Goal: Communication & Community: Answer question/provide support

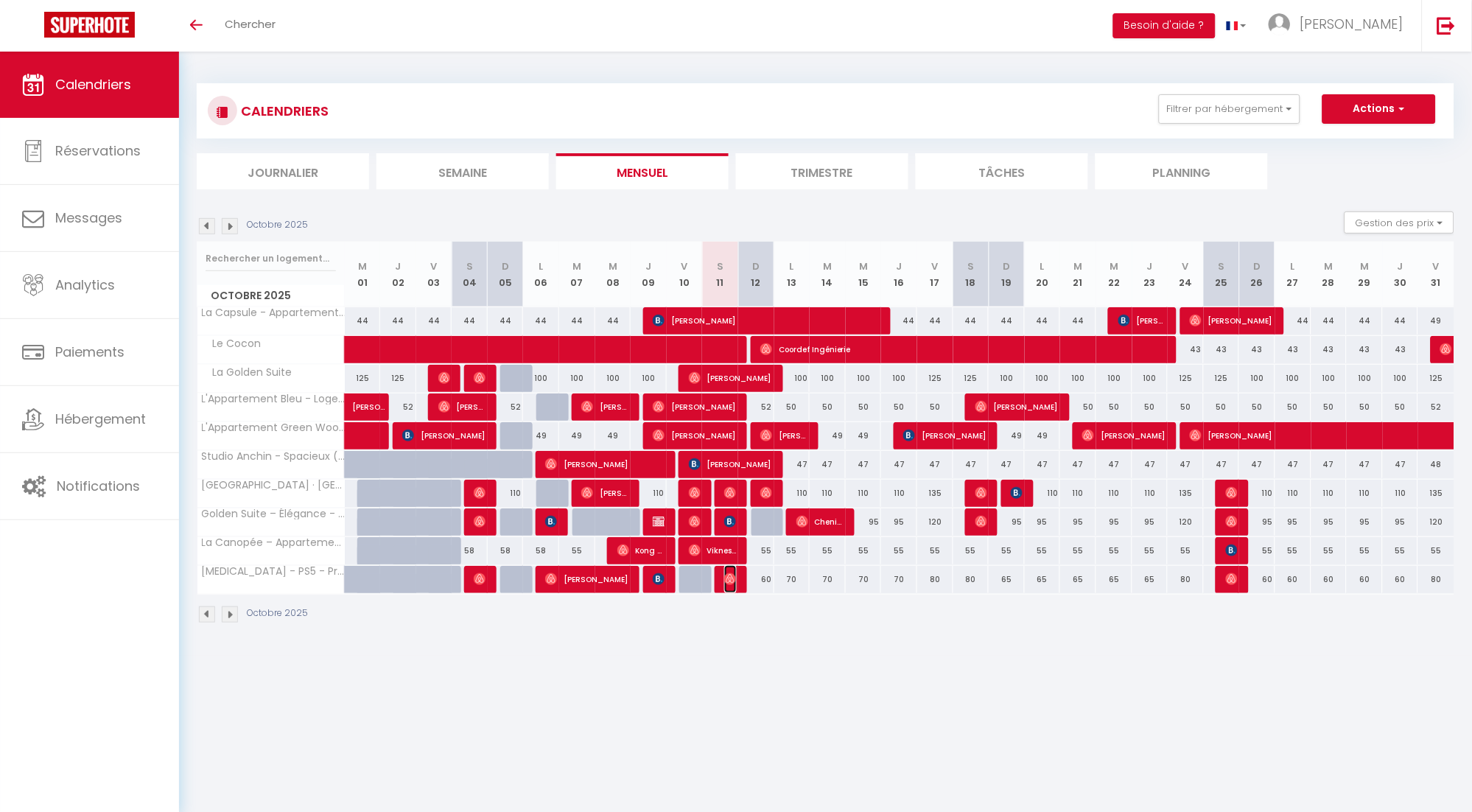
click at [729, 586] on span "[PERSON_NAME]" at bounding box center [730, 579] width 12 height 28
select select "OK"
select select "0"
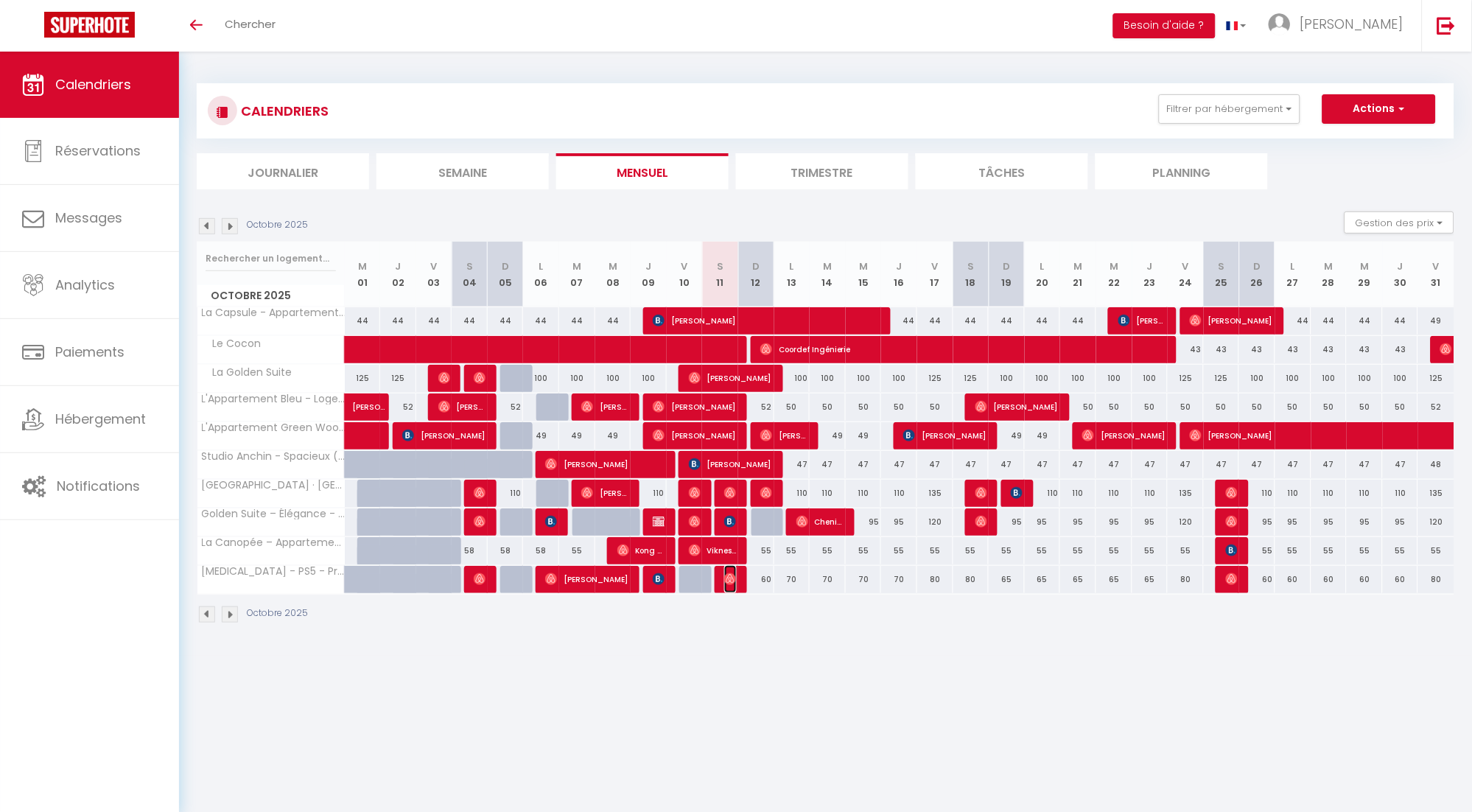
select select "1"
select select
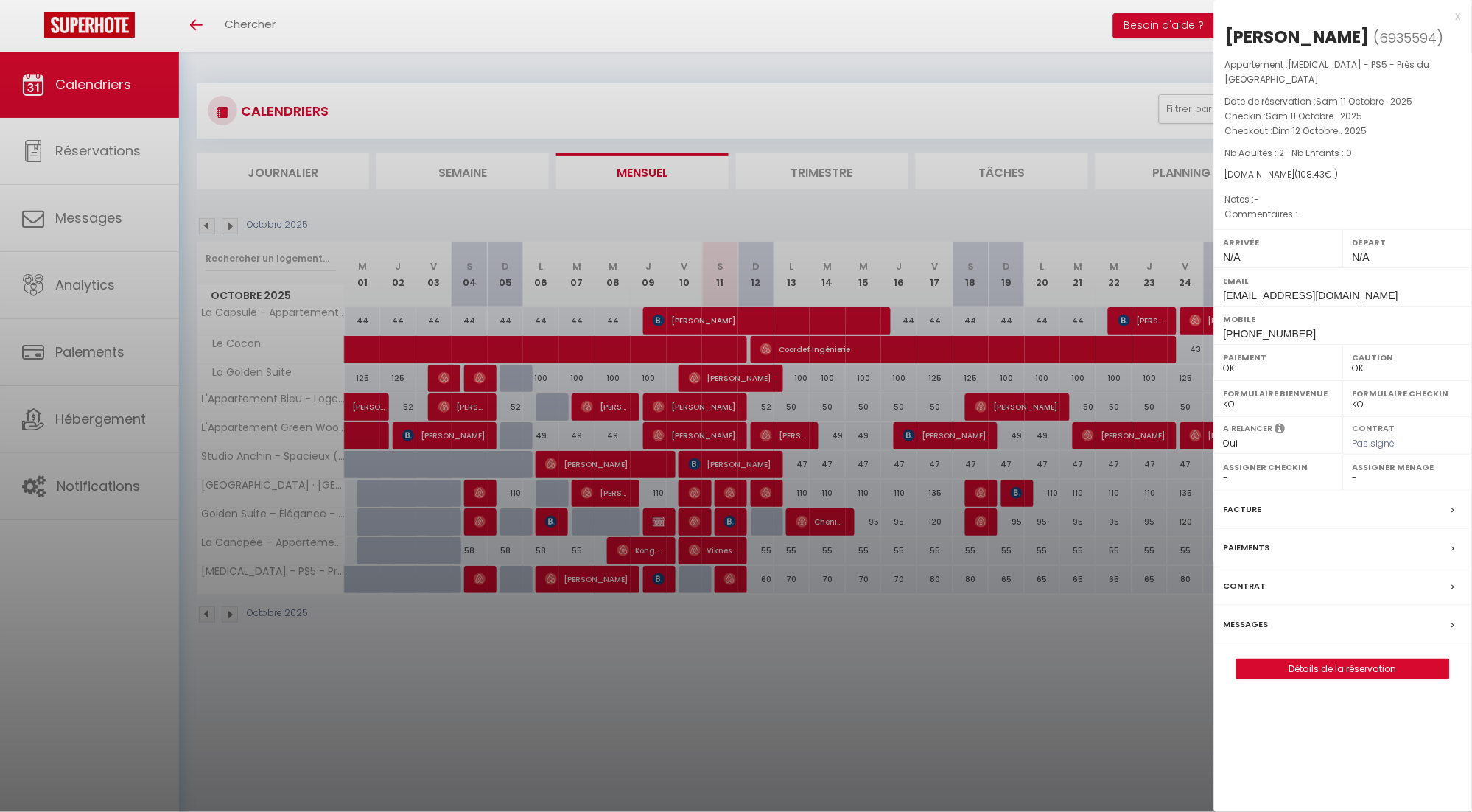
click at [1238, 625] on label "Messages" at bounding box center [1247, 624] width 45 height 16
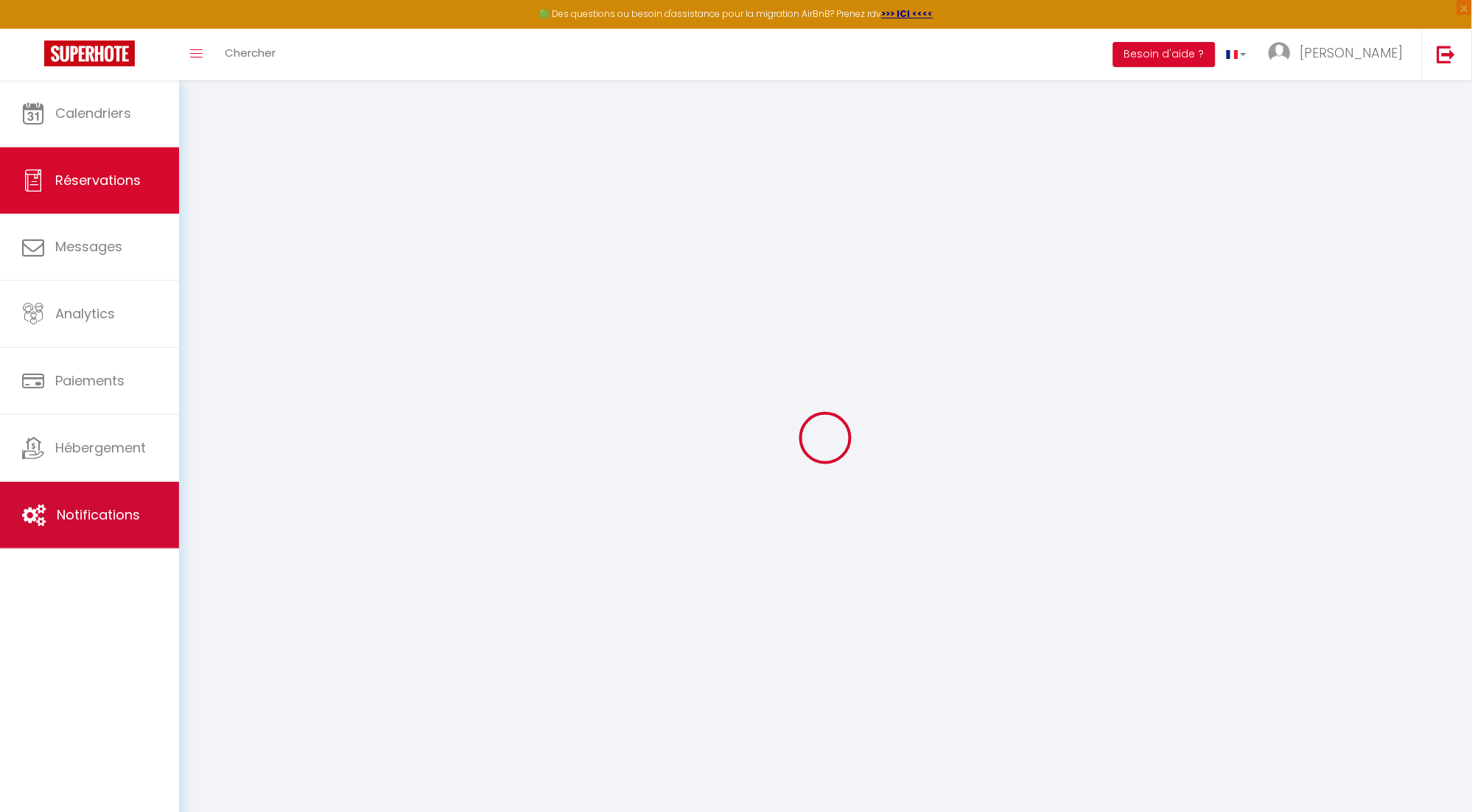
select select
checkbox input "false"
select select
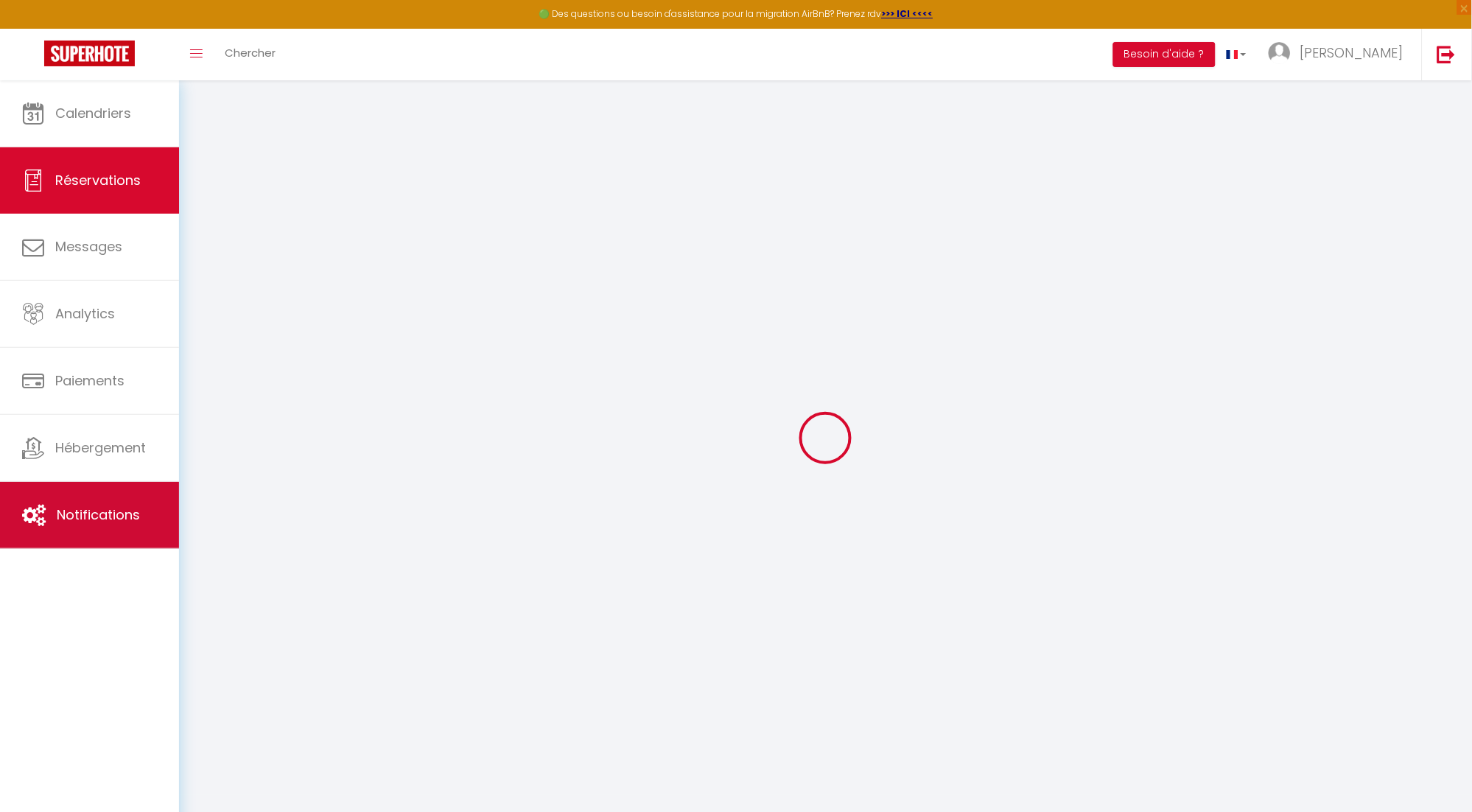
select select
checkbox input "false"
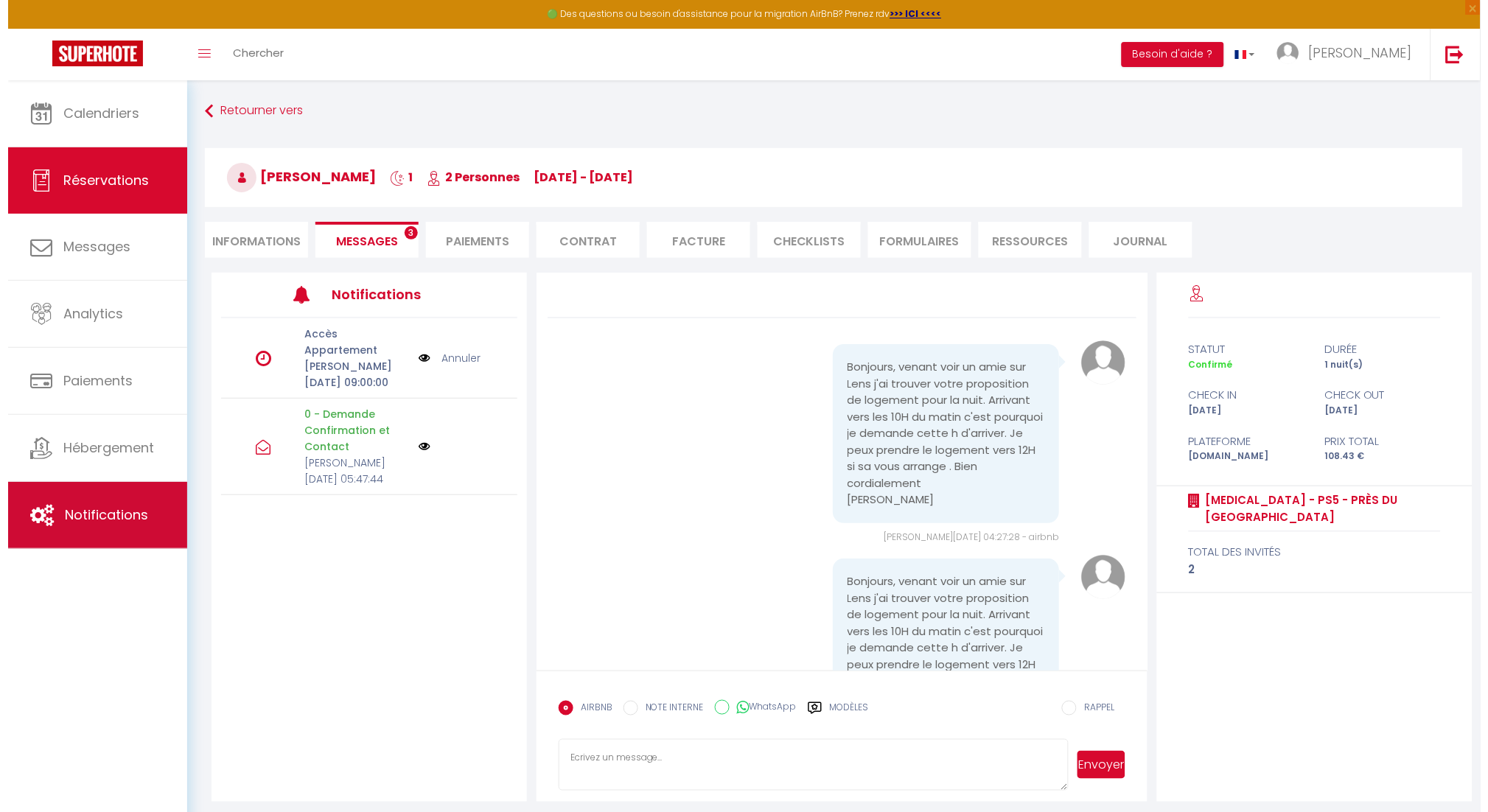
scroll to position [833, 0]
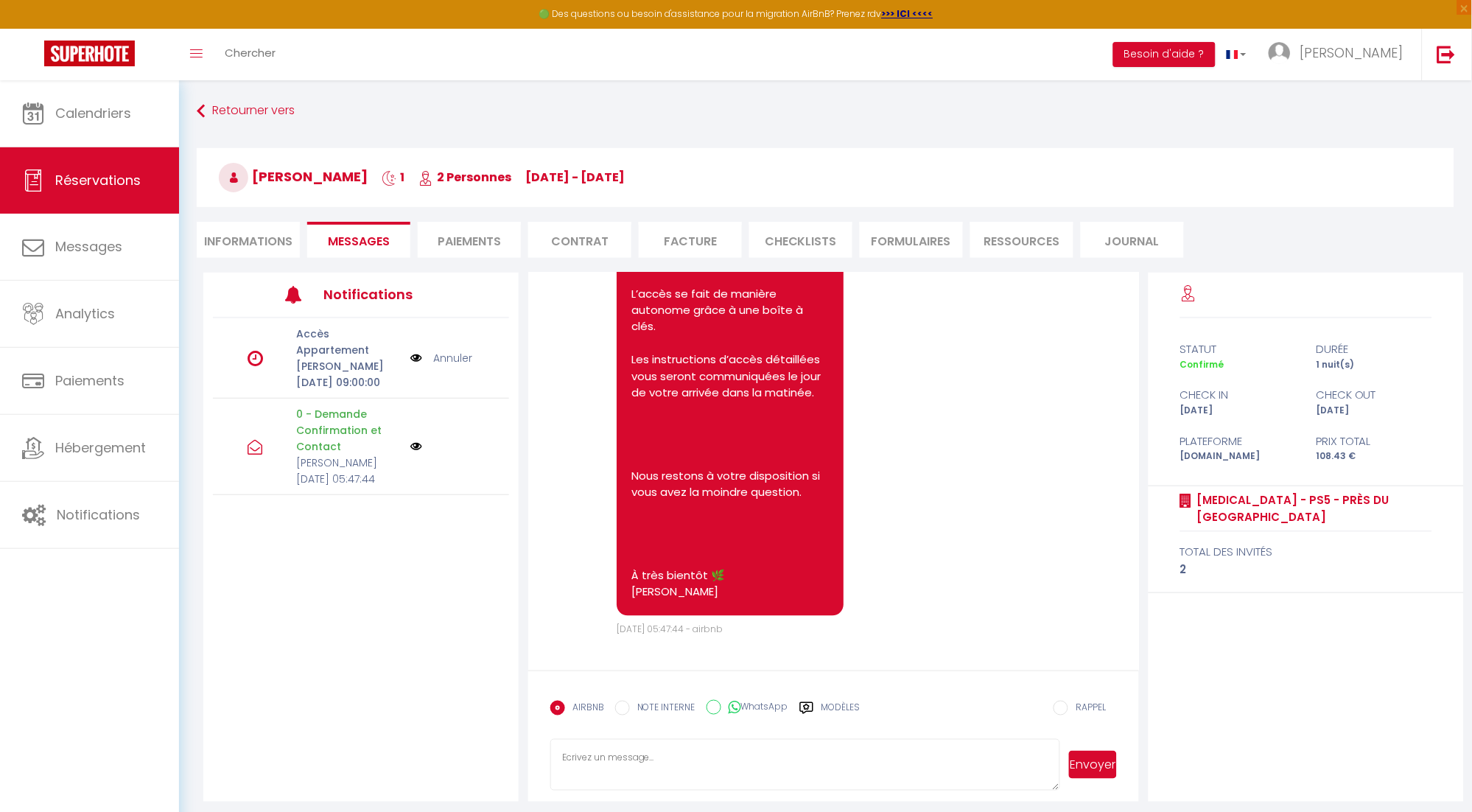
click at [416, 353] on img at bounding box center [417, 358] width 12 height 17
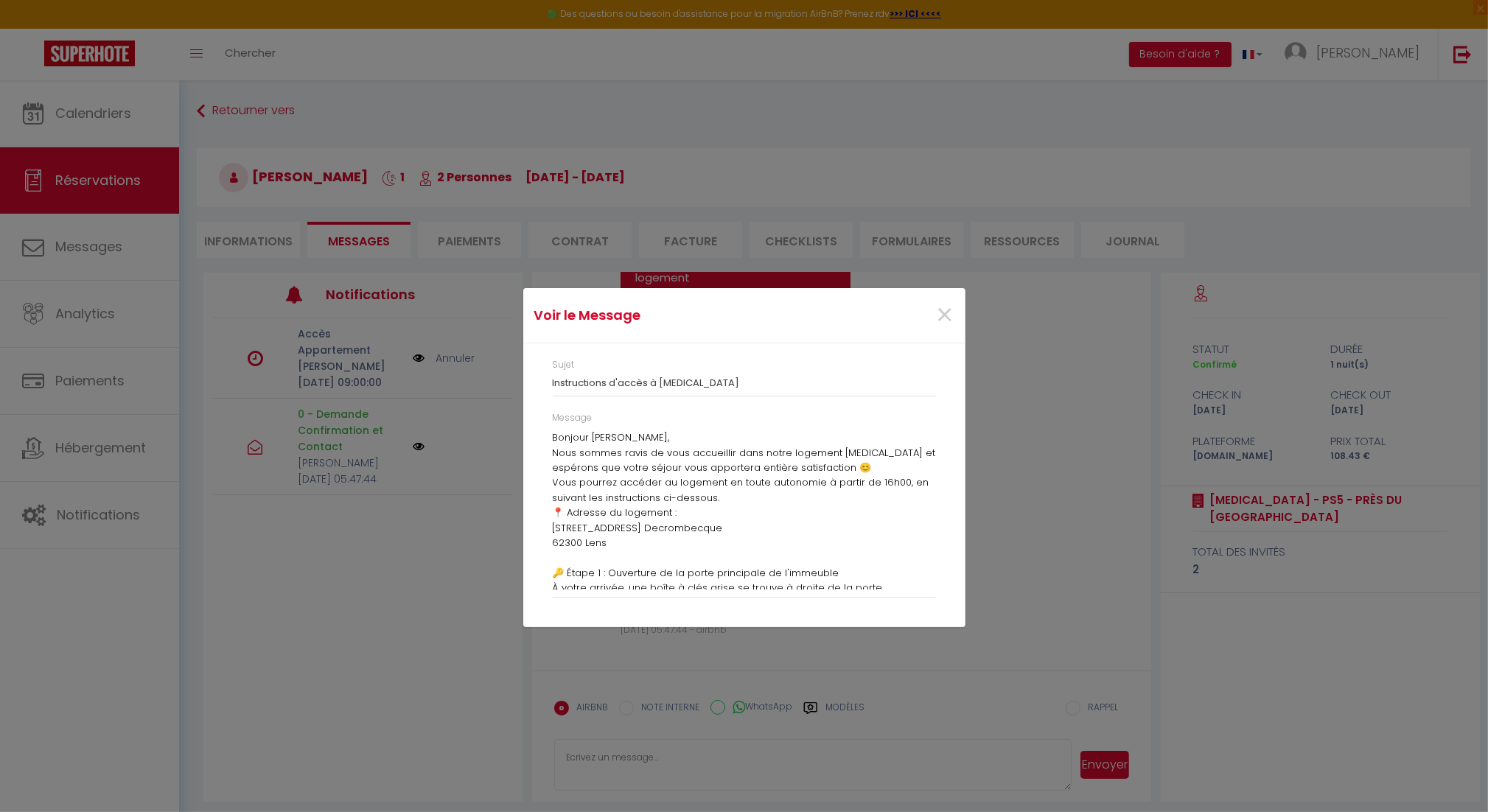
click at [651, 532] on p "[STREET_ADDRESS] Decrombecque" at bounding box center [744, 528] width 383 height 15
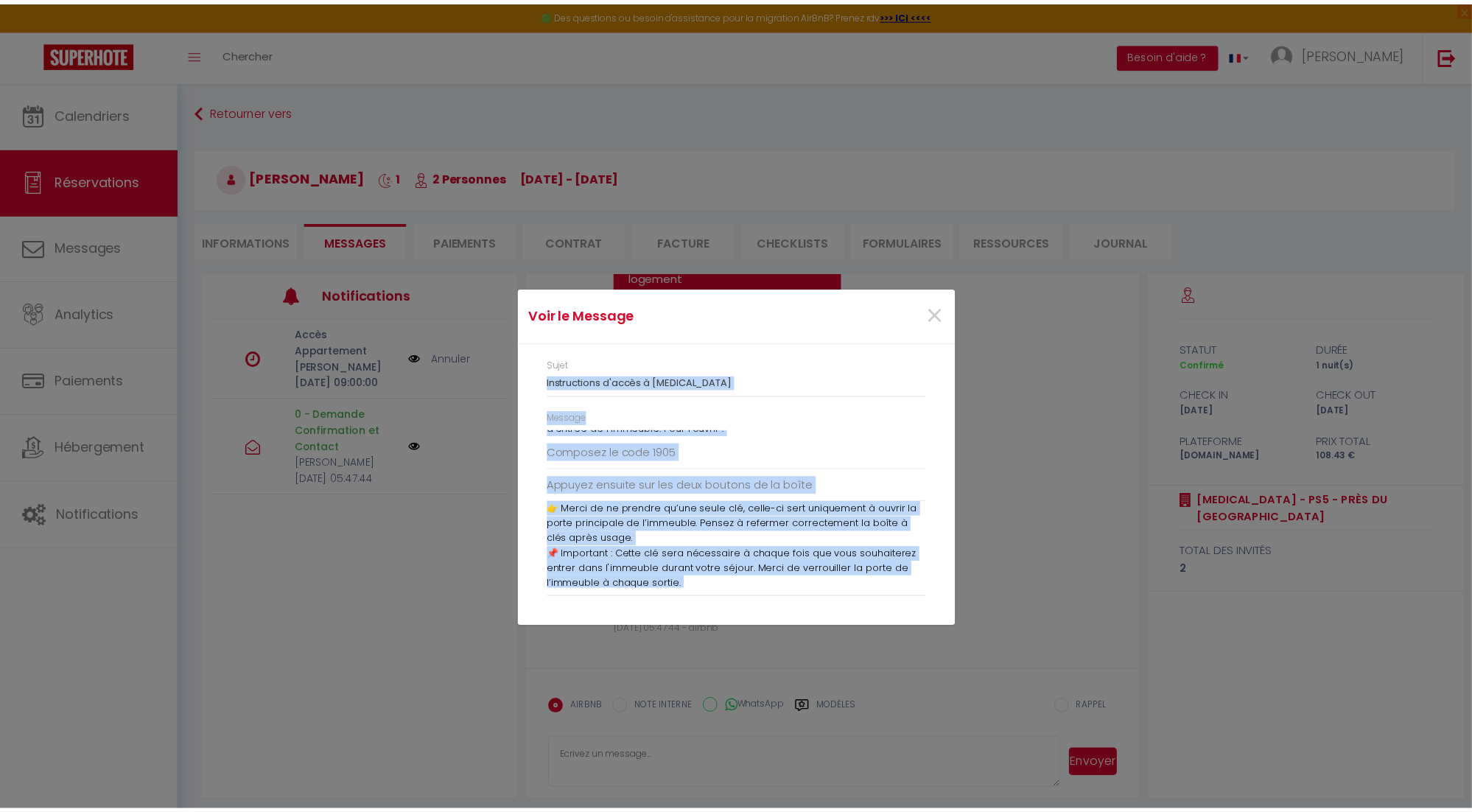
scroll to position [0, 0]
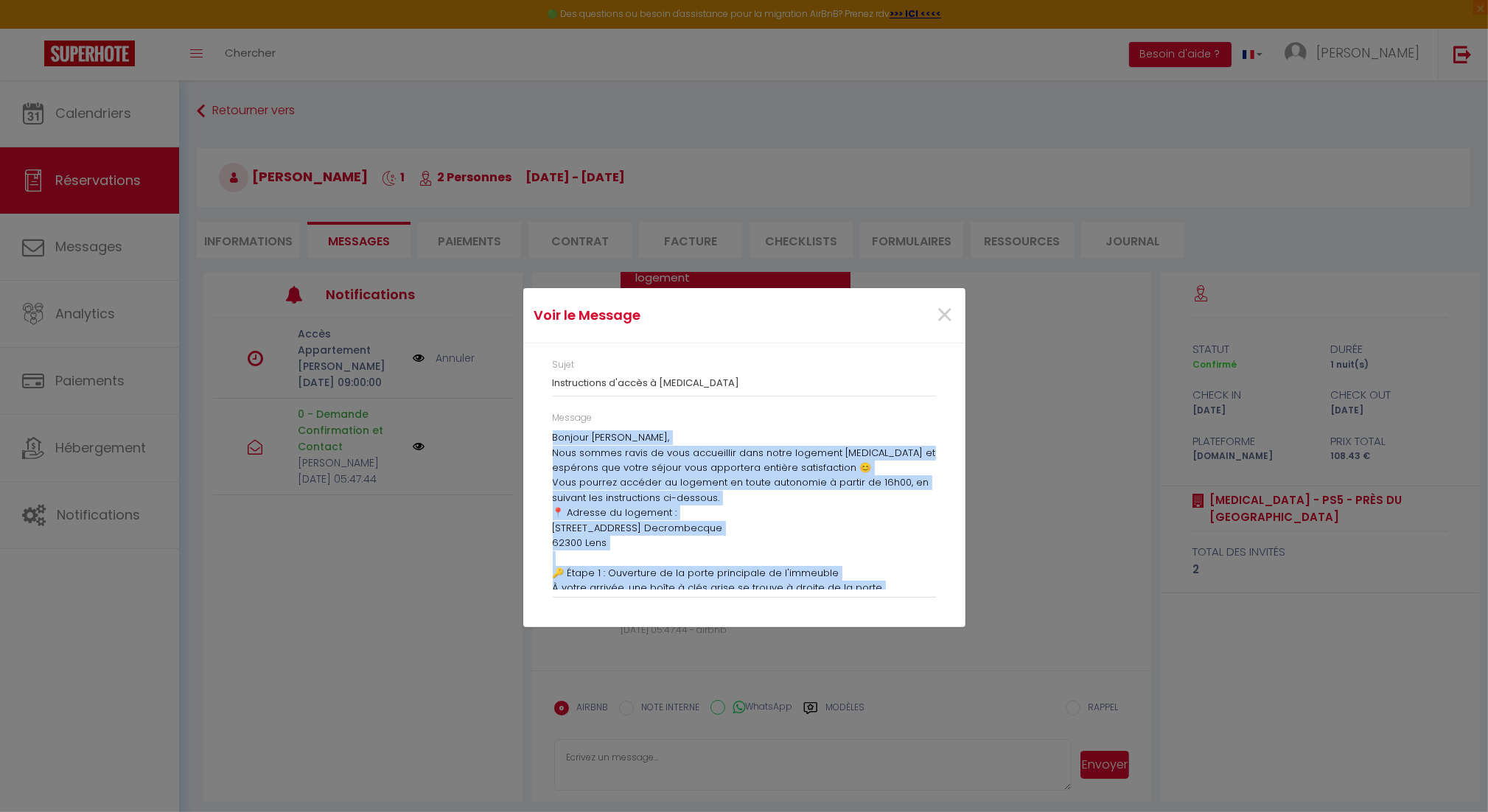
drag, startPoint x: 647, startPoint y: 586, endPoint x: 552, endPoint y: 439, distance: 175.0
click at [552, 439] on div "Bonjour [PERSON_NAME], Nous sommes ravis de vous accueillir dans notre logement…" at bounding box center [744, 510] width 383 height 159
copy div "Loremip Dolo, Sita consec adipi el sedd eiusmodtem inci utlab etdolore Magnaali…"
click at [694, 763] on div "Voir le Message × Sujet Instructions d'accès à [MEDICAL_DATA] Message Bonjour […" at bounding box center [744, 406] width 442 height 812
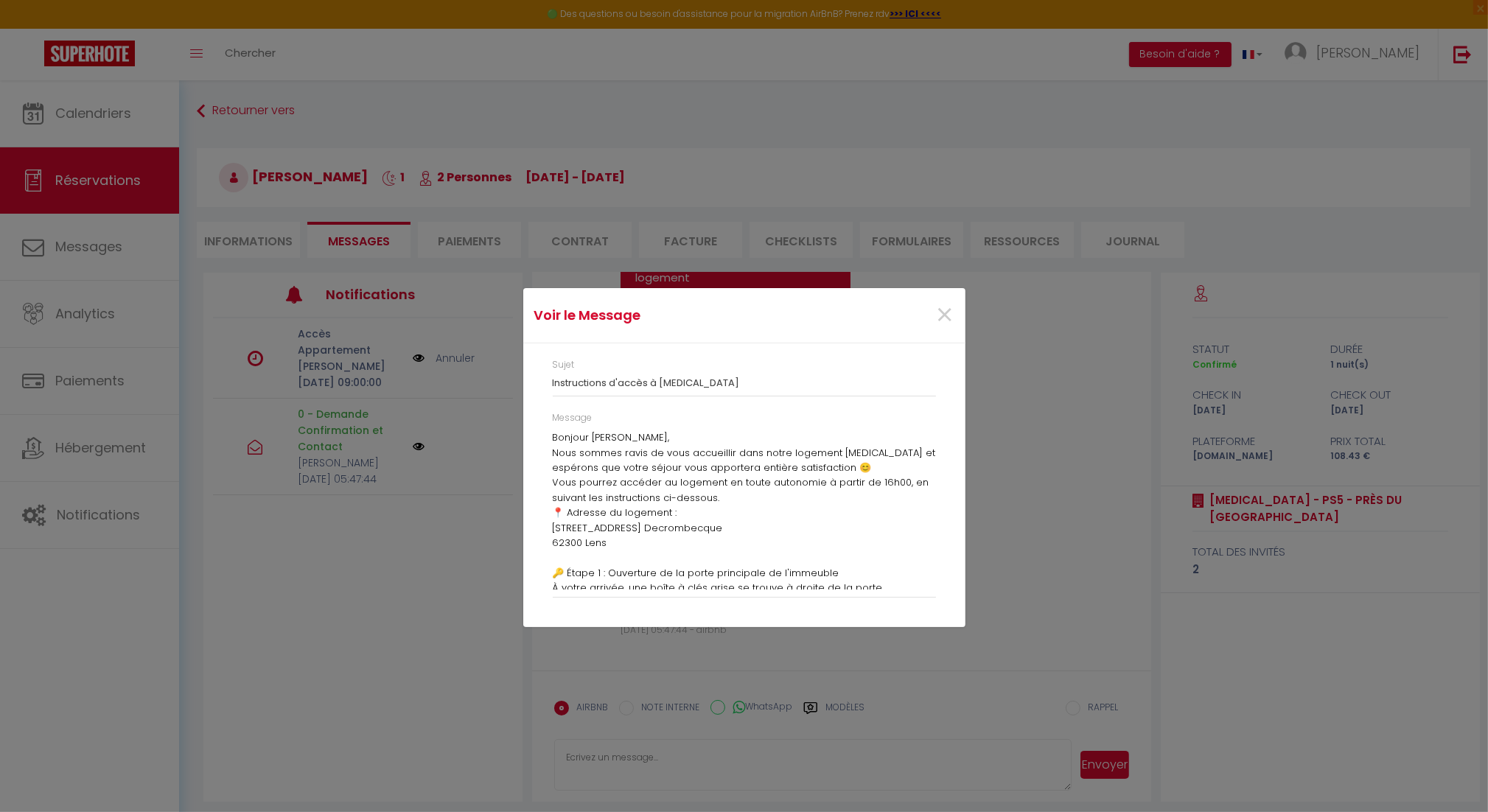
click at [694, 763] on div "Voir le Message × Sujet Instructions d'accès à [MEDICAL_DATA] Message Bonjour […" at bounding box center [744, 406] width 442 height 812
click at [942, 321] on span "×" at bounding box center [945, 315] width 18 height 44
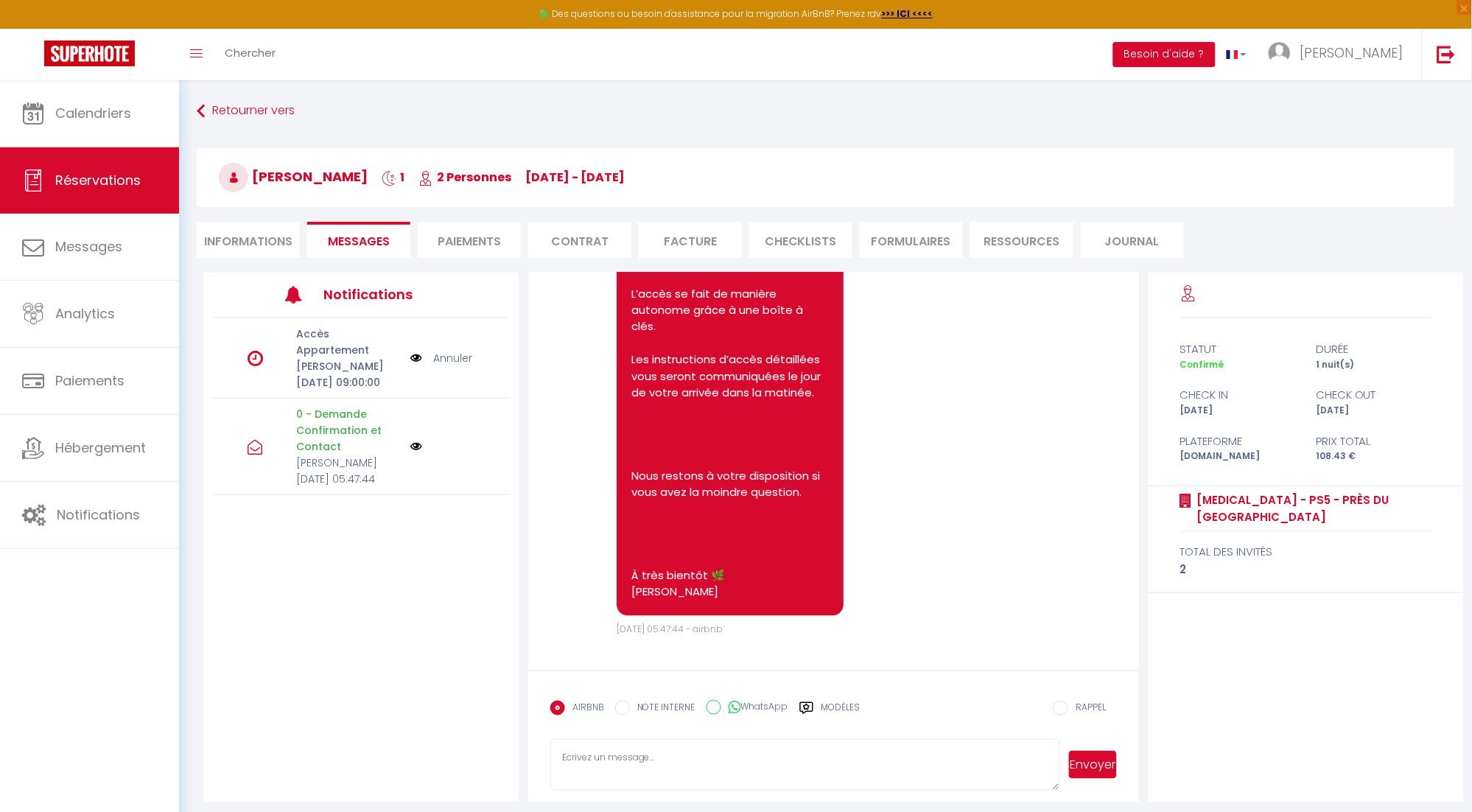
click at [679, 756] on textarea at bounding box center [805, 764] width 510 height 51
paste textarea "Loremip Dolo, Sita consec adipi el sedd eiusmodtem inci utlab etdolore Magnaali…"
click at [882, 761] on textarea at bounding box center [805, 764] width 510 height 51
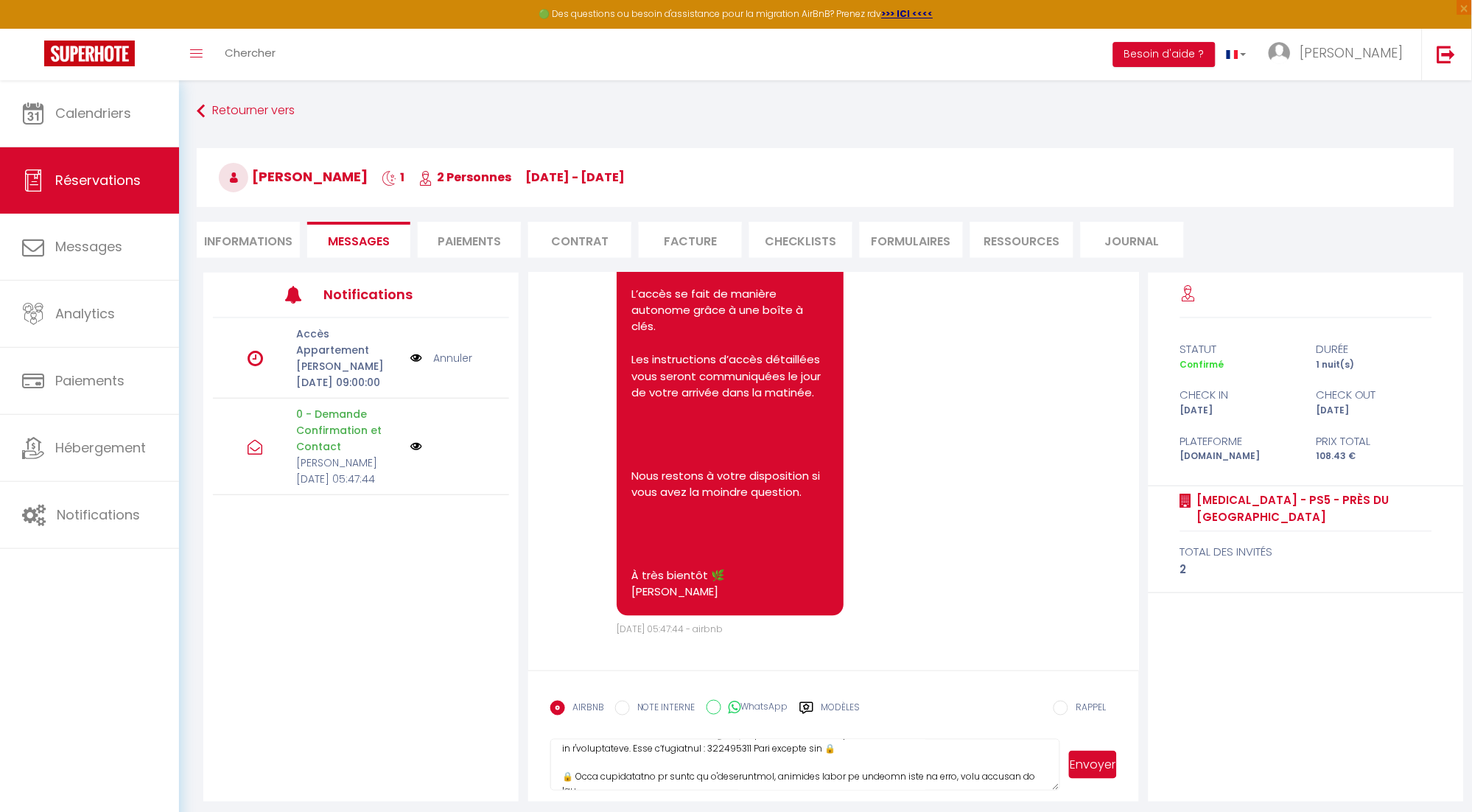
click at [767, 748] on textarea at bounding box center [805, 764] width 510 height 51
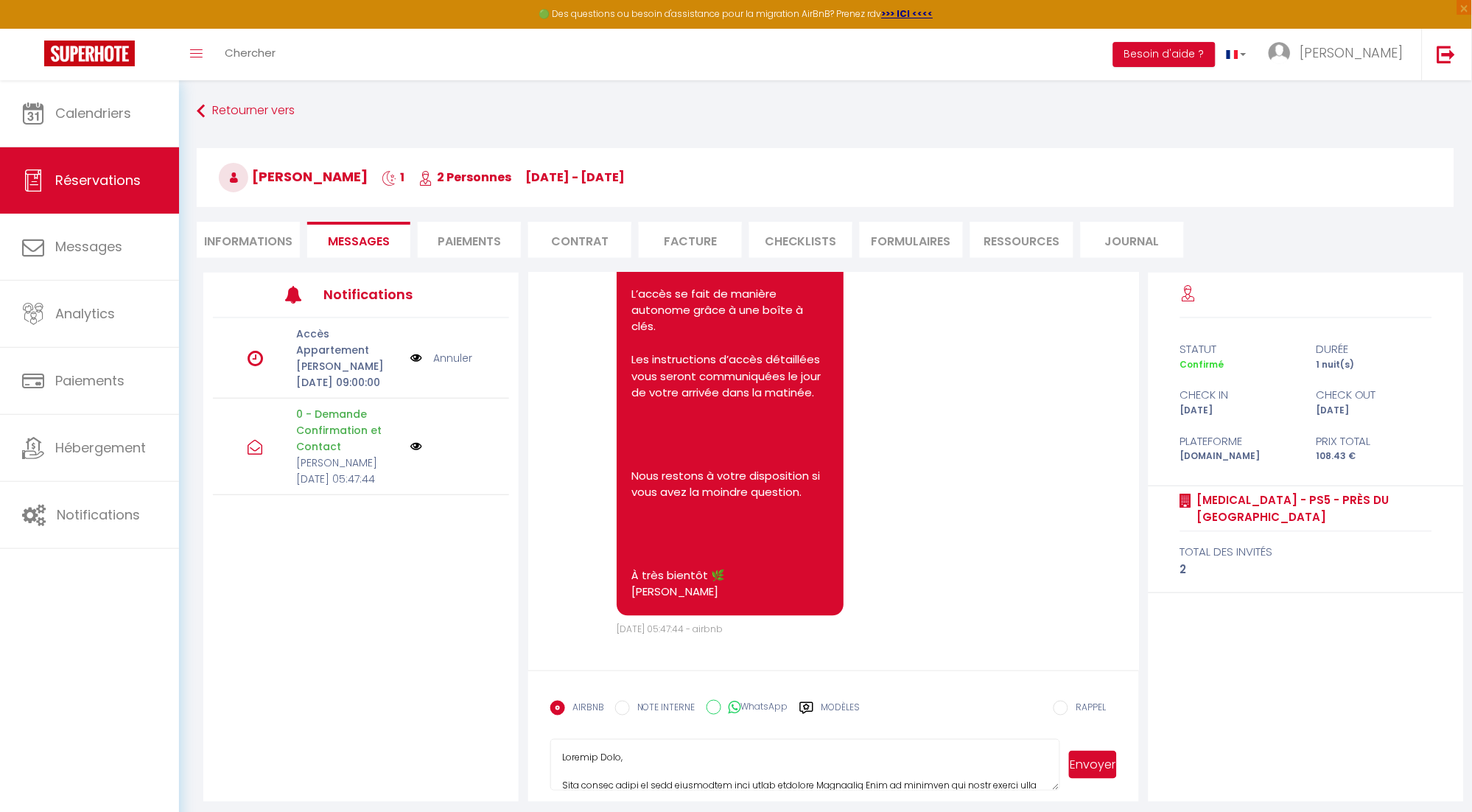
type textarea "Loremip Dolo, Sita consec adipi el sedd eiusmodtem inci utlab etdolore Magnaali…"
click at [1092, 769] on button "Envoyer" at bounding box center [1092, 765] width 48 height 28
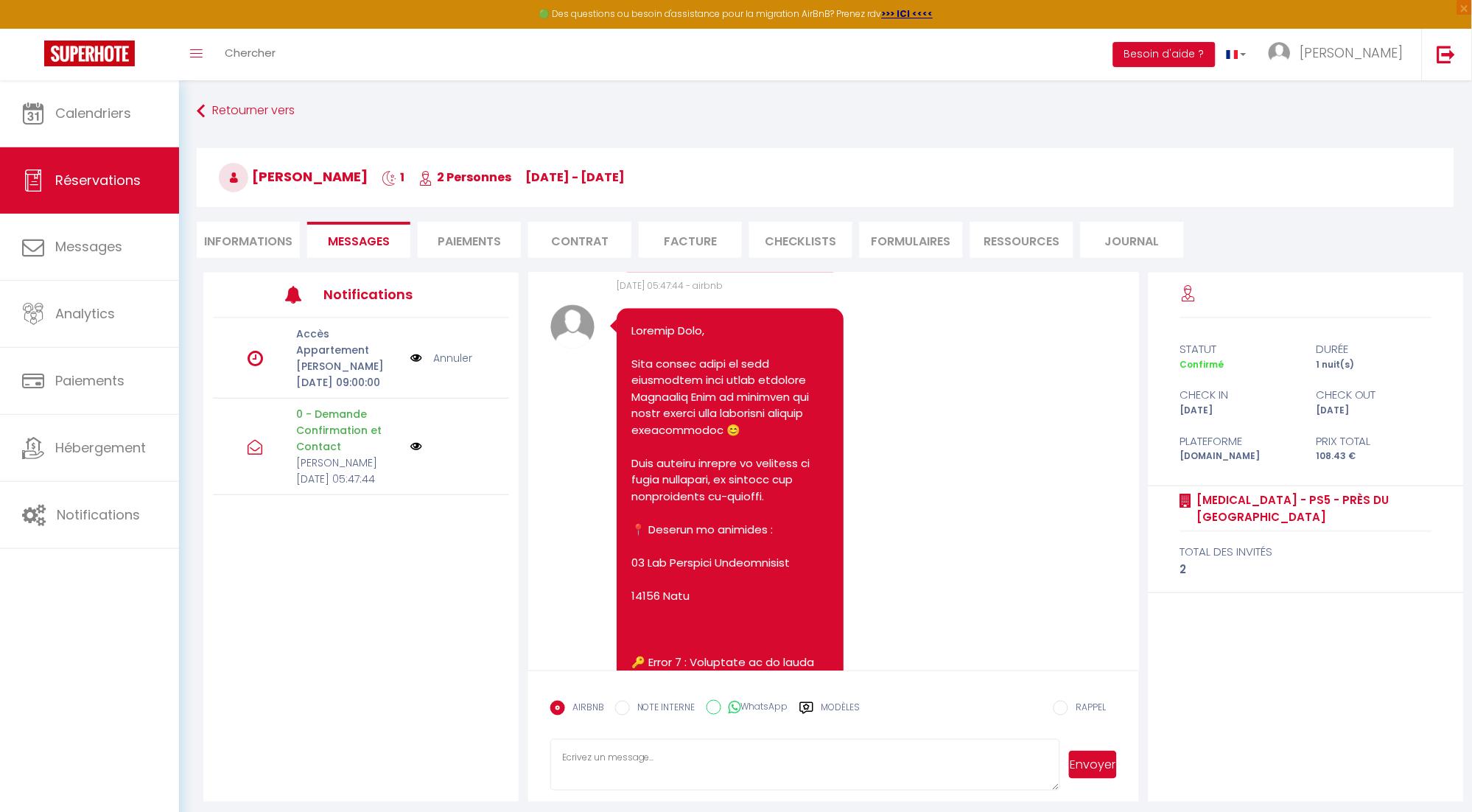
scroll to position [1098, 0]
